Goal: Answer question/provide support

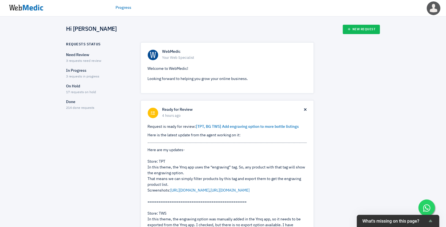
click at [80, 58] on div "Need Review 3 requests need review" at bounding box center [98, 58] width 65 height 12
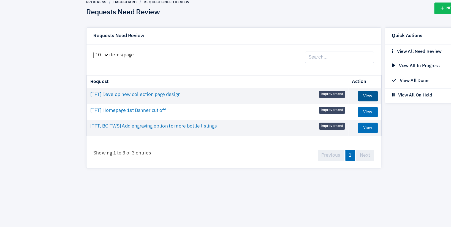
click at [296, 99] on link "View" at bounding box center [293, 102] width 16 height 8
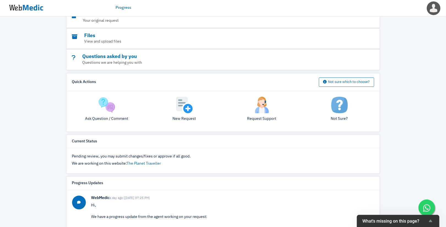
scroll to position [77, 0]
click at [99, 104] on img at bounding box center [107, 105] width 17 height 17
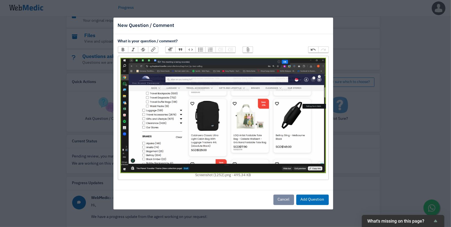
click at [150, 178] on trix-editor "﻿ Screenshot (1252).png 495.34 KB ﻿" at bounding box center [223, 118] width 211 height 124
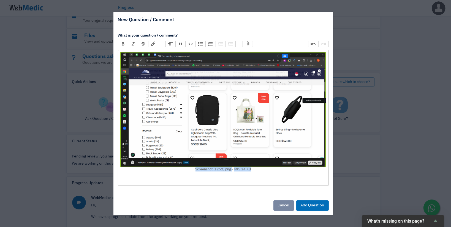
click at [174, 154] on img at bounding box center [223, 110] width 206 height 116
click at [151, 180] on div "﻿ Screenshot (1252).png 495.34 KB ﻿" at bounding box center [223, 118] width 206 height 132
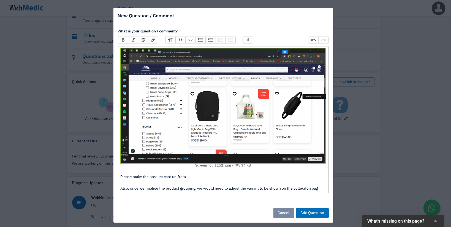
type trix-editor "<div><figure data-trix-attachment="{&quot;contentType&quot;:&quot;image/png&quo…"
click at [317, 213] on button "Add Question" at bounding box center [312, 213] width 32 height 10
